Goal: Task Accomplishment & Management: Use online tool/utility

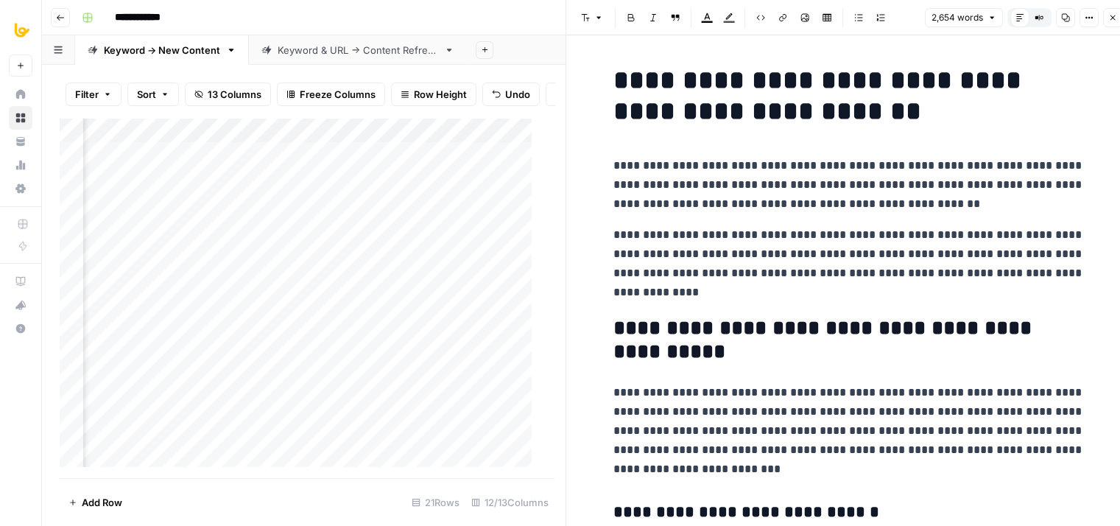
scroll to position [9033, 0]
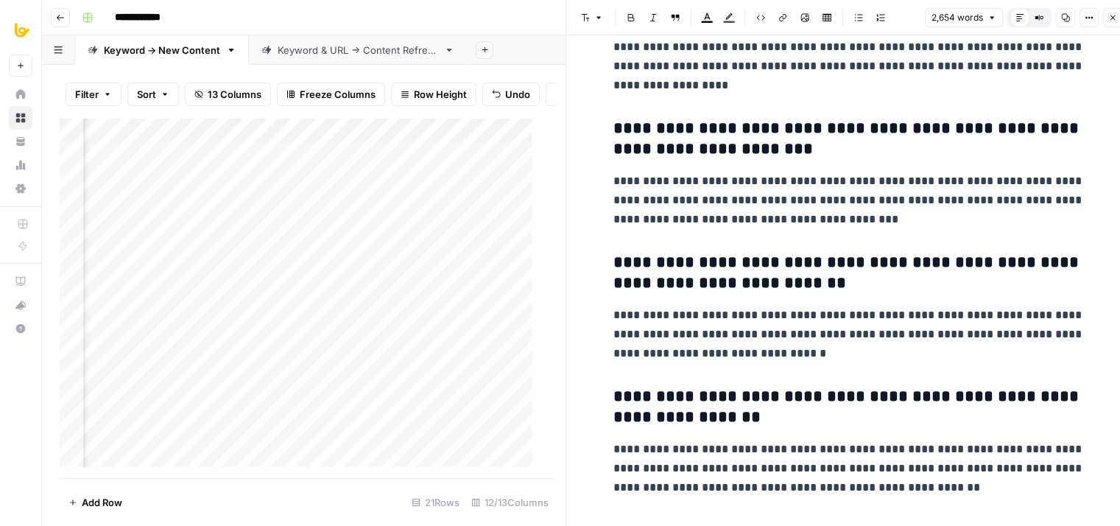
click at [367, 144] on div "Add Column" at bounding box center [302, 298] width 484 height 361
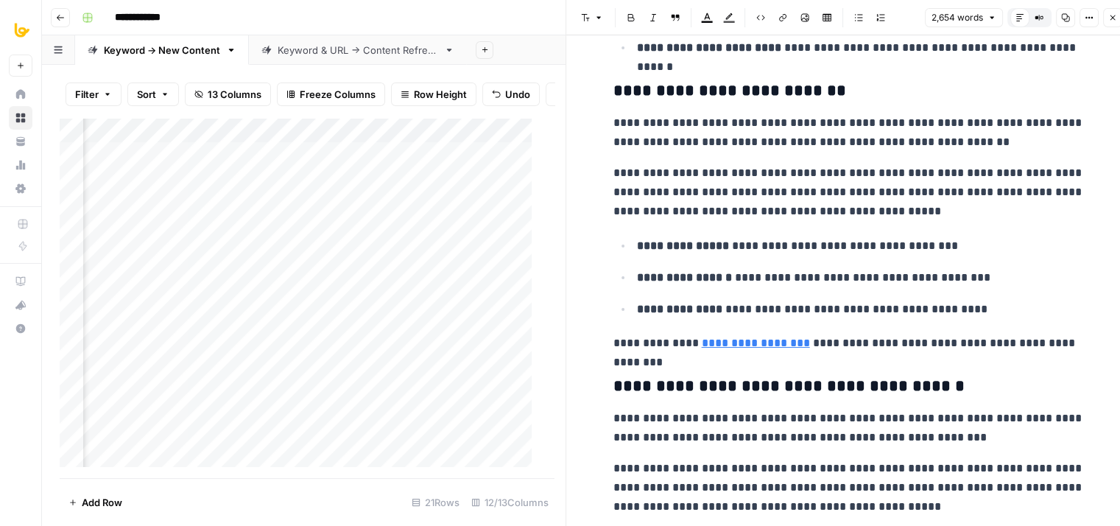
drag, startPoint x: 859, startPoint y: 182, endPoint x: 853, endPoint y: 107, distance: 74.6
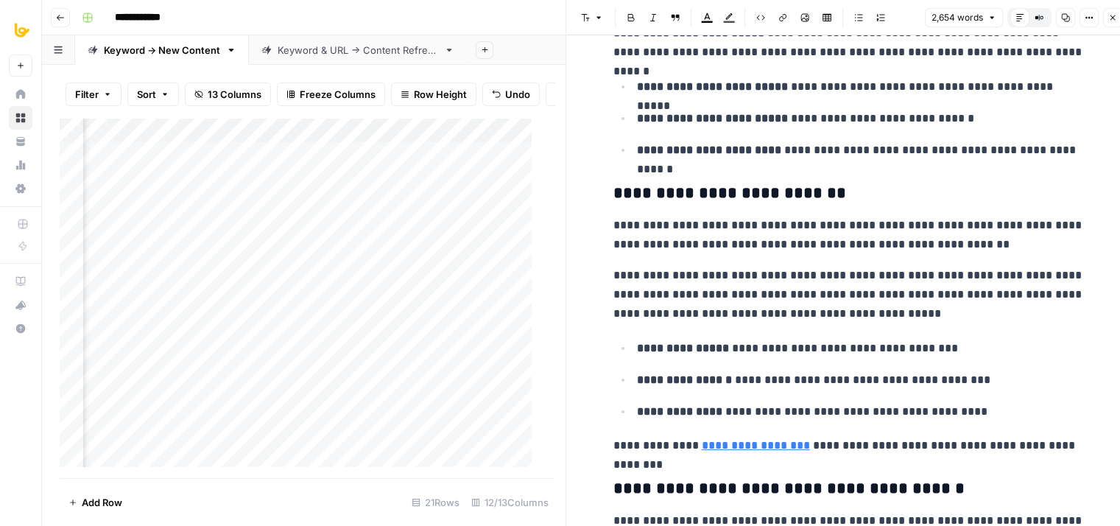
click at [1067, 21] on icon "button" at bounding box center [1065, 17] width 9 height 9
click at [960, 108] on li "**********" at bounding box center [858, 118] width 452 height 20
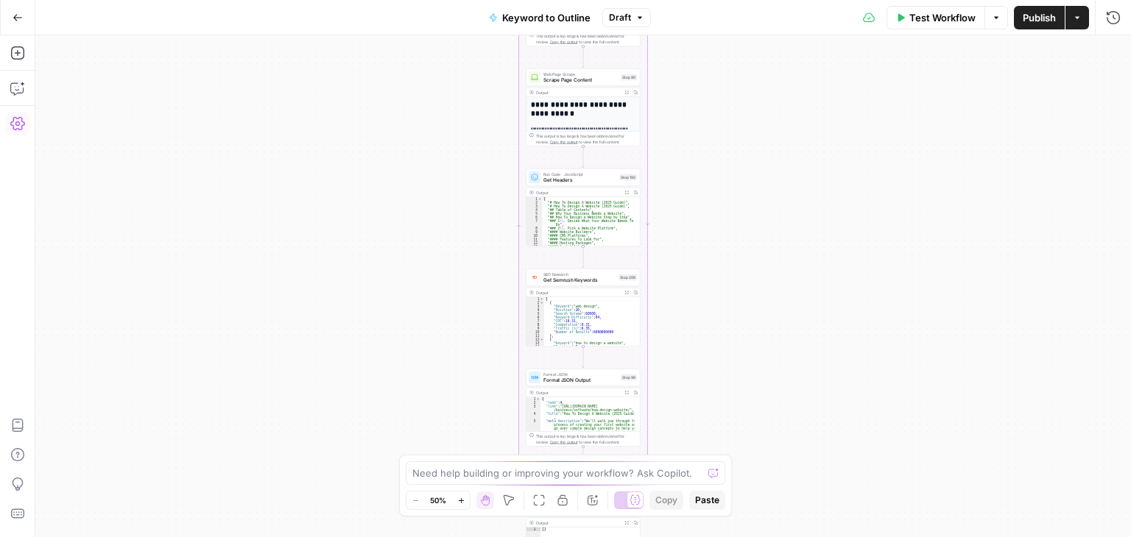
click at [15, 124] on icon "button" at bounding box center [17, 123] width 15 height 15
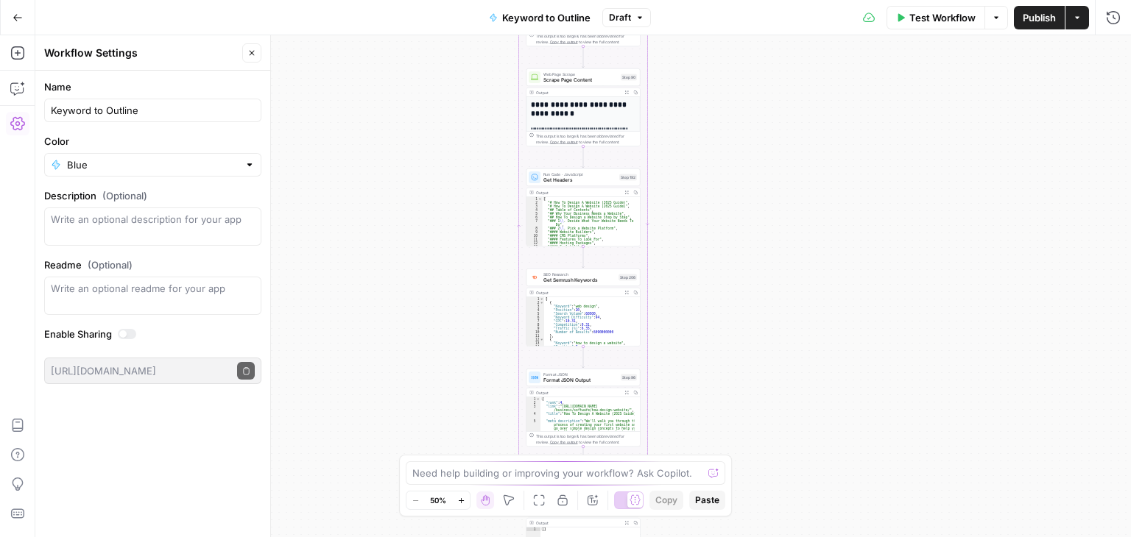
click at [15, 124] on icon "button" at bounding box center [17, 123] width 15 height 15
